Goal: Find specific page/section: Find specific page/section

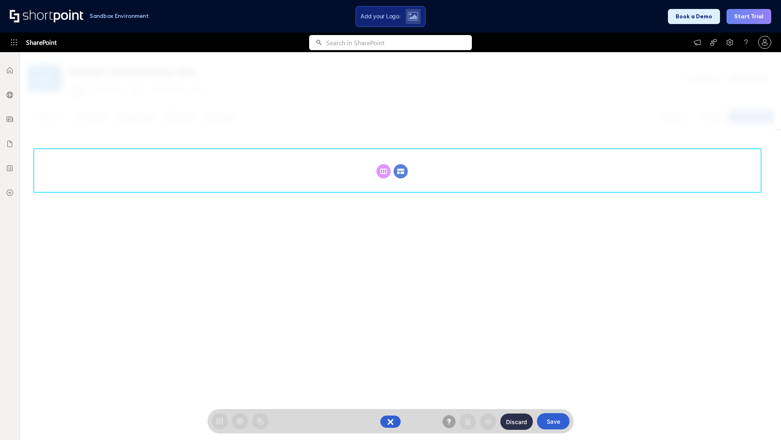
click at [401, 171] on circle at bounding box center [401, 171] width 14 height 14
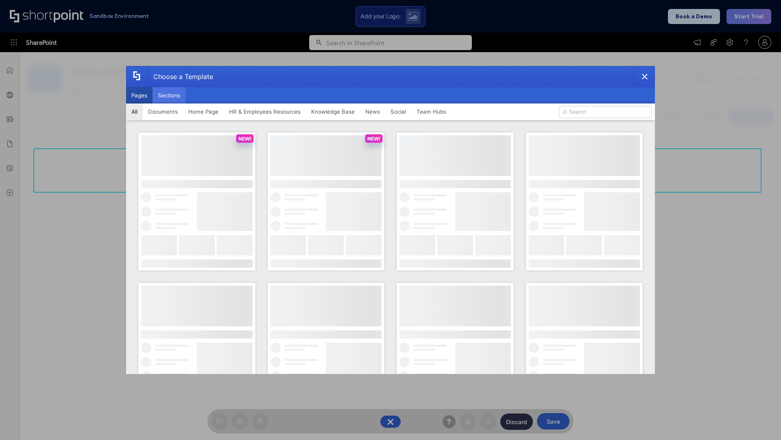
click at [169, 95] on button "Sections" at bounding box center [169, 95] width 33 height 16
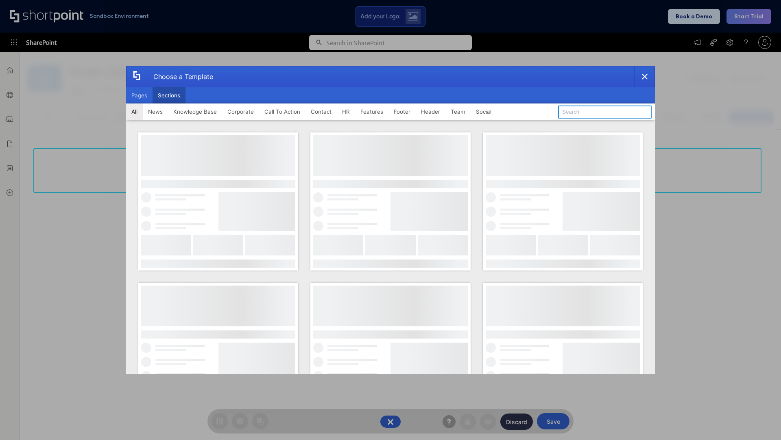
type input "Healthcare Team"
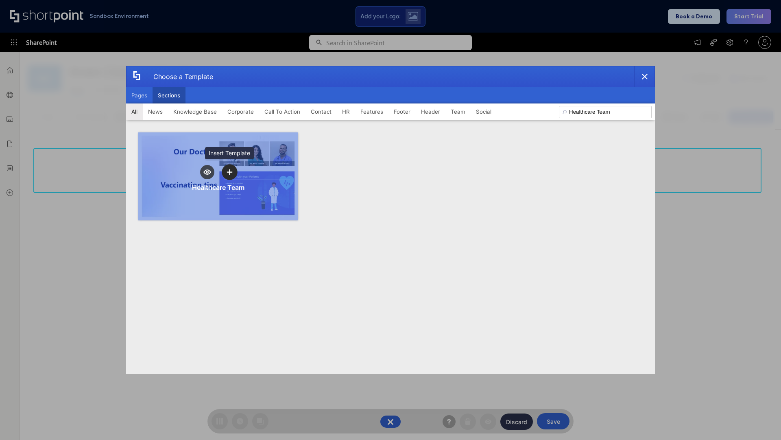
click at [230, 172] on icon "template selector" at bounding box center [230, 172] width 6 height 6
